Goal: Communication & Community: Share content

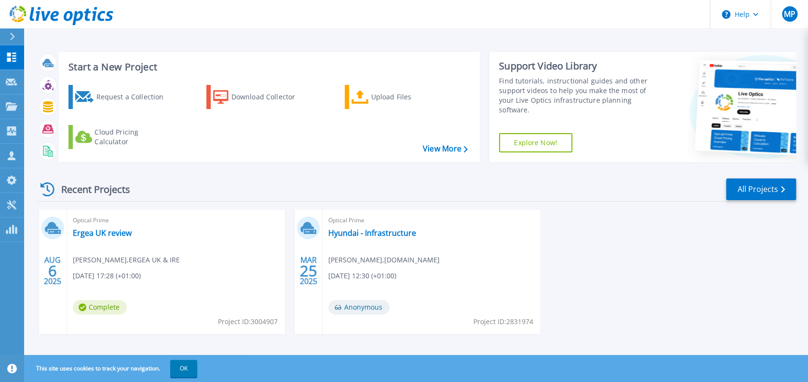
scroll to position [8, 0]
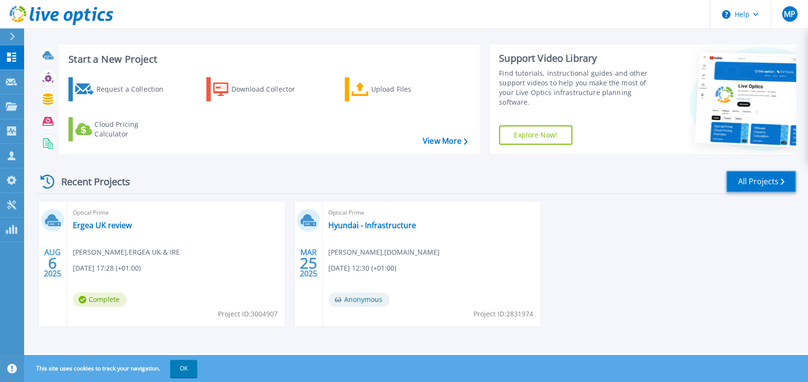
click at [743, 173] on link "All Projects" at bounding box center [761, 182] width 70 height 22
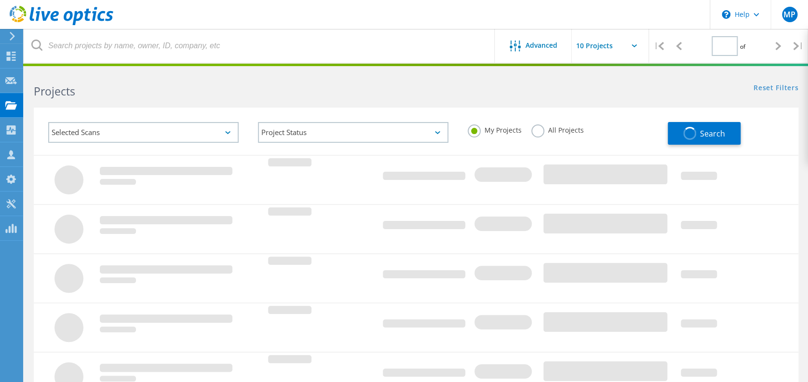
type input "1"
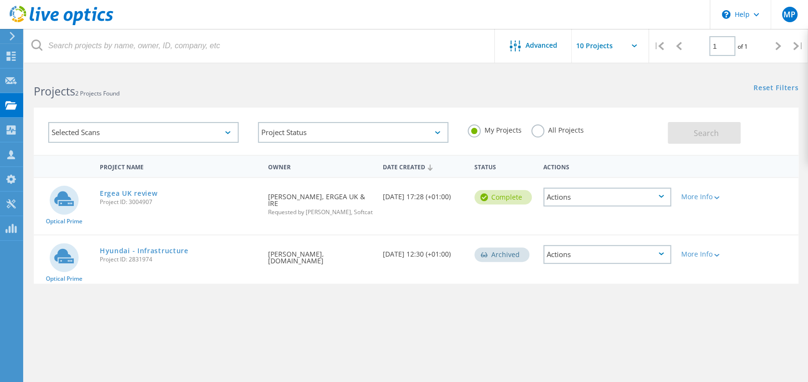
click at [663, 195] on icon at bounding box center [660, 196] width 5 height 3
click at [584, 204] on div "Share" at bounding box center [607, 204] width 126 height 15
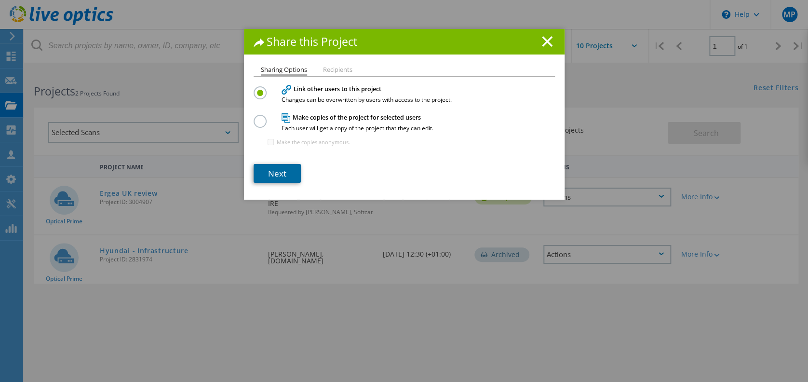
click at [288, 169] on link "Next" at bounding box center [276, 173] width 47 height 19
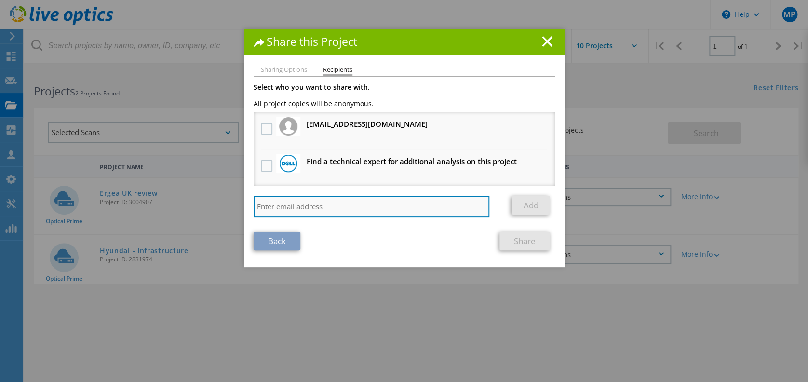
click at [311, 215] on input "search" at bounding box center [371, 206] width 236 height 21
paste input "[EMAIL_ADDRESS][DOMAIN_NAME]"
type input "[EMAIL_ADDRESS][DOMAIN_NAME]"
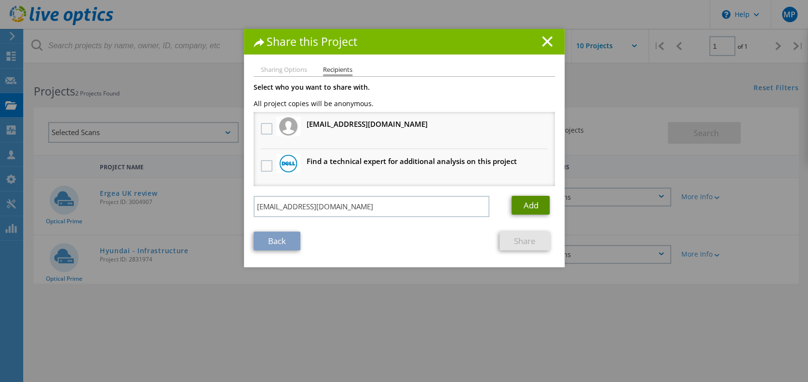
click at [537, 201] on link "Add" at bounding box center [530, 205] width 38 height 19
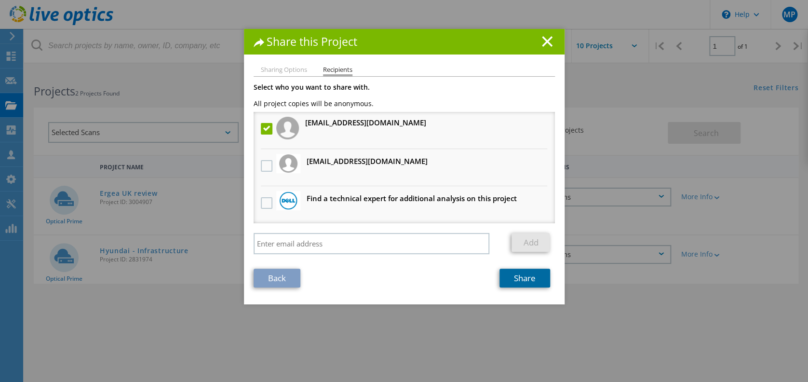
click at [520, 276] on link "Share" at bounding box center [524, 277] width 51 height 19
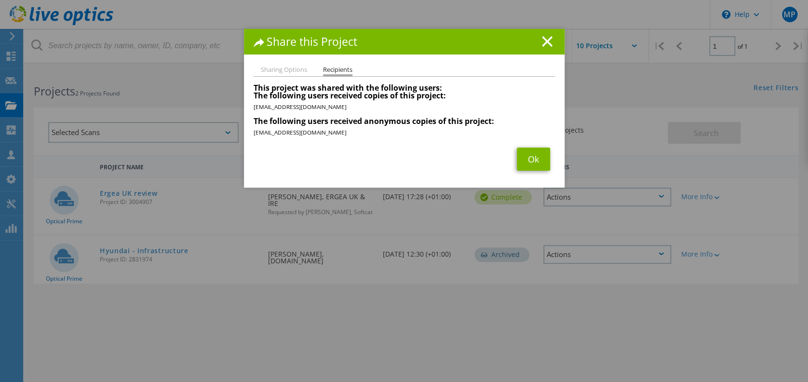
click at [344, 170] on div "Sharing Options Recipients Link other users to this project Changes can be over…" at bounding box center [404, 126] width 320 height 121
click at [525, 161] on link "Ok" at bounding box center [533, 158] width 33 height 23
